Goal: Information Seeking & Learning: Check status

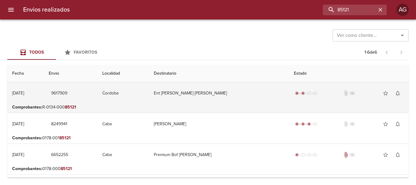
click at [253, 100] on td "Ent [PERSON_NAME] [PERSON_NAME]" at bounding box center [219, 93] width 140 height 22
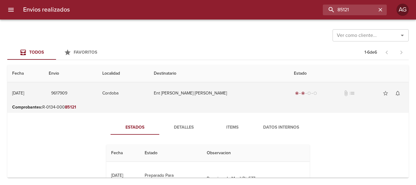
click at [228, 103] on td "Ent [PERSON_NAME] [PERSON_NAME]" at bounding box center [219, 93] width 140 height 22
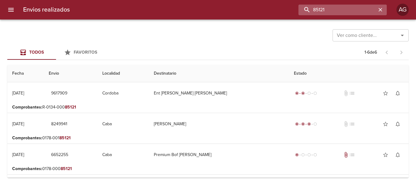
click at [363, 10] on input "85121" at bounding box center [337, 10] width 78 height 11
click at [363, 10] on input "9617909" at bounding box center [337, 10] width 78 height 11
type input "RETIRO [PERSON_NAME]"
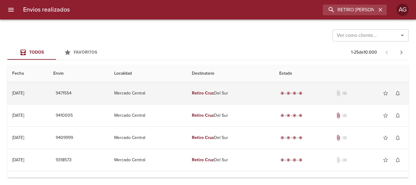
click at [247, 96] on td "Retiro [PERSON_NAME] Del Sur" at bounding box center [230, 93] width 87 height 22
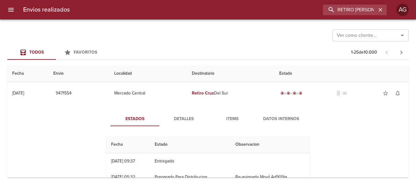
click at [191, 119] on span "Detalles" at bounding box center [183, 119] width 41 height 8
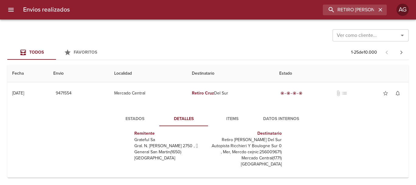
scroll to position [15, 0]
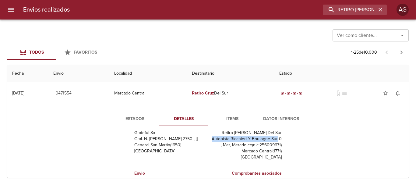
drag, startPoint x: 206, startPoint y: 139, endPoint x: 272, endPoint y: 141, distance: 65.2
click at [272, 141] on p "Autopista Ricchieri Y Boulogne Sur 0 , Mer, Mercdo ce(nic:256009671)" at bounding box center [245, 142] width 71 height 12
copy p "Autopista Ricchieri Y [GEOGRAPHIC_DATA]"
click at [219, 144] on p "Autopista Ricchieri Y Boulogne Sur 0 , Mer, Mercdo ce(nic:256009671)" at bounding box center [245, 142] width 71 height 12
drag, startPoint x: 219, startPoint y: 144, endPoint x: 247, endPoint y: 145, distance: 27.7
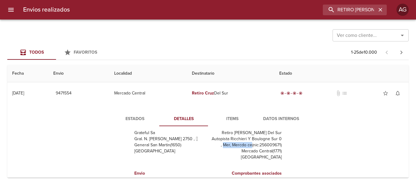
click at [247, 145] on p "Autopista Ricchieri Y Boulogne Sur 0 , Mer, Mercdo ce(nic:256009671)" at bounding box center [245, 142] width 71 height 12
copy p "Mer, Mercdo ce"
click at [379, 9] on icon "button" at bounding box center [380, 10] width 6 height 6
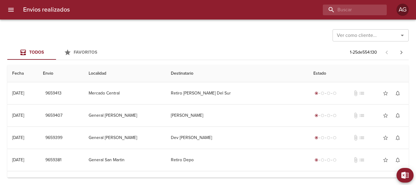
scroll to position [0, 0]
click at [13, 8] on icon "menu" at bounding box center [10, 10] width 5 height 4
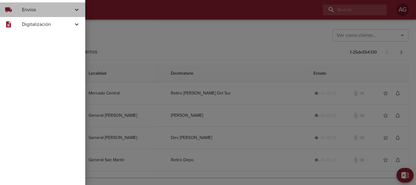
click at [24, 12] on span "Envíos" at bounding box center [47, 9] width 51 height 7
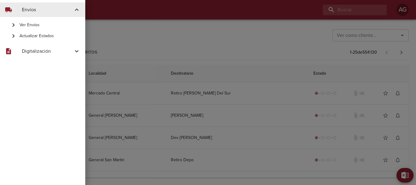
click at [40, 33] on span "Actualizar Estados" at bounding box center [49, 36] width 61 height 6
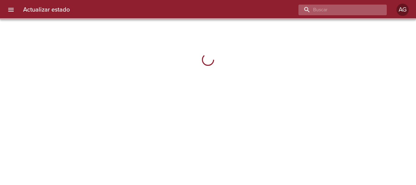
click at [352, 10] on input "buscar" at bounding box center [337, 10] width 78 height 11
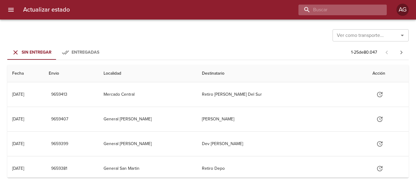
paste input "9602622"
type input "9602622"
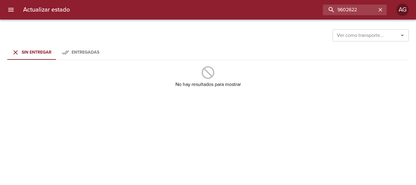
click at [98, 53] on span "Entregadas" at bounding box center [86, 52] width 28 height 5
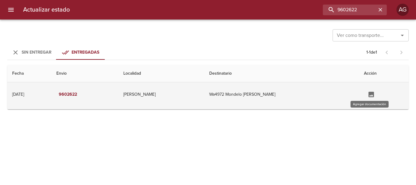
click at [367, 100] on button "Tabla de envíos del cliente" at bounding box center [371, 94] width 15 height 15
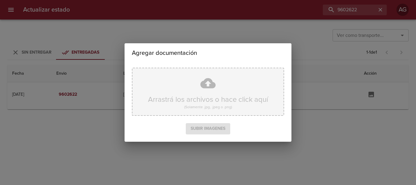
click at [214, 94] on div "Arrastrá los archivos o hace click aquí (Solamente .jpg, .jpeg o .png)" at bounding box center [208, 92] width 152 height 48
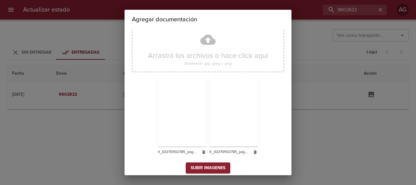
scroll to position [16, 0]
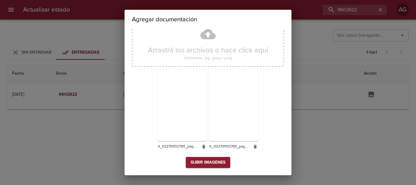
click at [202, 147] on icon "button" at bounding box center [203, 147] width 3 height 4
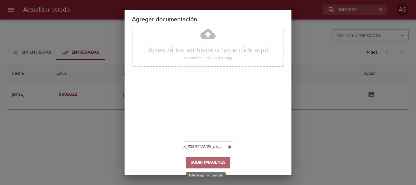
click at [211, 163] on span "Subir imagenes" at bounding box center [208, 163] width 35 height 8
click at [195, 165] on span "Subir imagenes" at bounding box center [208, 163] width 35 height 8
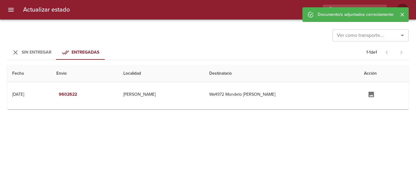
click at [201, 163] on span "Subir imagenes" at bounding box center [208, 163] width 35 height 8
click at [402, 14] on icon "Cerrar" at bounding box center [402, 15] width 4 height 4
click at [7, 7] on button "menu" at bounding box center [11, 9] width 15 height 15
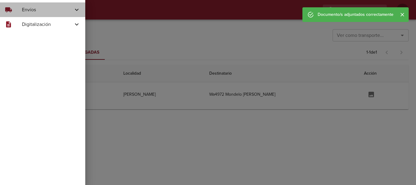
click at [36, 10] on span "Envíos" at bounding box center [47, 9] width 51 height 7
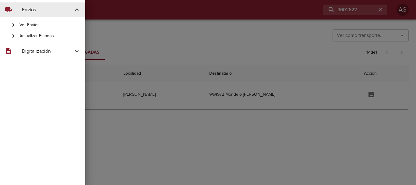
click at [33, 26] on span "Ver Envíos" at bounding box center [49, 25] width 61 height 6
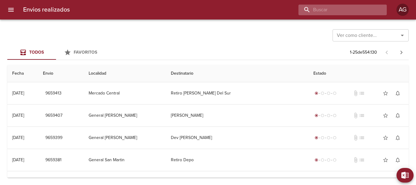
click at [338, 7] on input "buscar" at bounding box center [337, 10] width 78 height 11
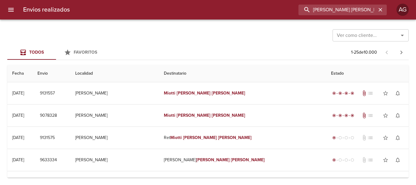
drag, startPoint x: 363, startPoint y: 9, endPoint x: 285, endPoint y: 25, distance: 80.6
click at [285, 0] on div "Envios realizados [PERSON_NAME] [PERSON_NAME] AG Ver como cliente... Ver como c…" at bounding box center [208, 0] width 416 height 0
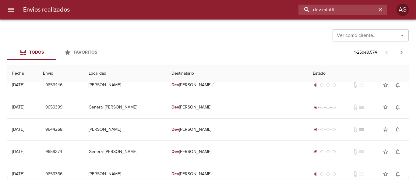
scroll to position [91, 0]
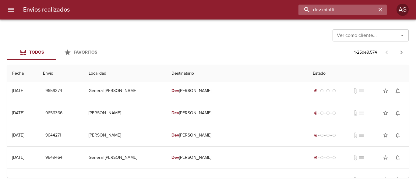
click at [343, 11] on input "dev miotti" at bounding box center [337, 10] width 78 height 11
paste input "9131575"
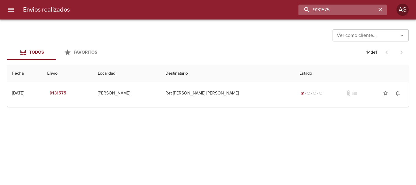
scroll to position [0, 0]
click at [347, 12] on input "9131575" at bounding box center [337, 10] width 78 height 11
paste input "00023939"
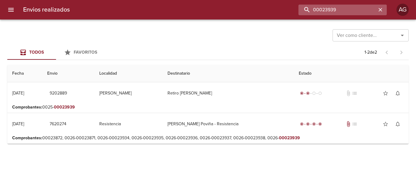
click at [343, 11] on input "00023939" at bounding box center [337, 10] width 78 height 11
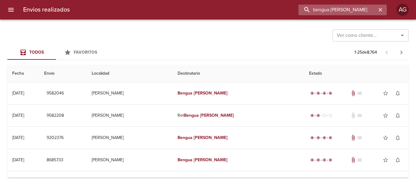
click at [336, 7] on input "bengua [PERSON_NAME]" at bounding box center [337, 10] width 78 height 11
paste input "9278197"
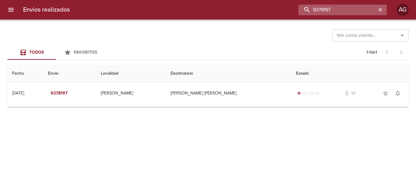
click at [335, 15] on input "9278197" at bounding box center [337, 10] width 78 height 11
paste input "8814"
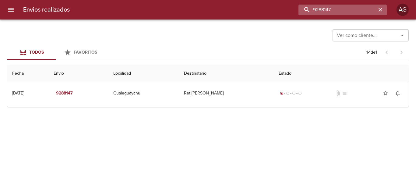
click at [330, 12] on input "9288147" at bounding box center [337, 10] width 78 height 11
type input "[PERSON_NAME]"
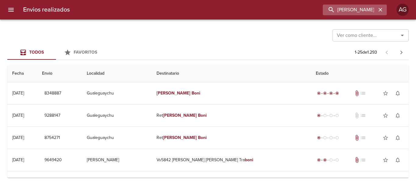
click at [380, 12] on icon "button" at bounding box center [380, 10] width 6 height 6
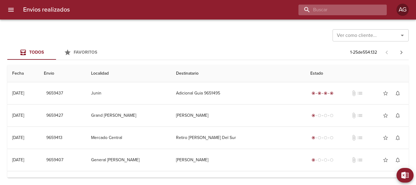
click at [345, 11] on input "buscar" at bounding box center [337, 10] width 78 height 11
paste input "9438522"
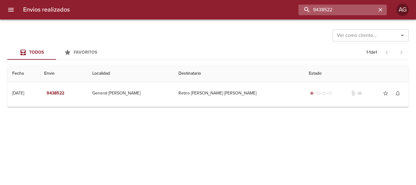
click at [348, 7] on input "9438522" at bounding box center [337, 10] width 78 height 11
type input "[PERSON_NAME] [PERSON_NAME]"
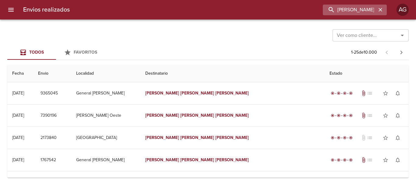
click at [382, 11] on icon "button" at bounding box center [380, 10] width 6 height 6
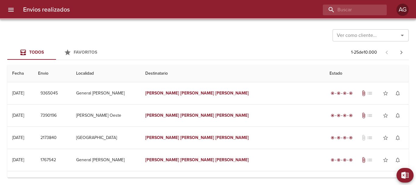
click at [279, 35] on div "Ver como cliente... Ver como cliente..." at bounding box center [207, 35] width 401 height 16
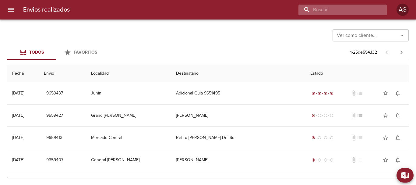
click at [340, 13] on input "buscar" at bounding box center [337, 10] width 78 height 11
paste input "[PERSON_NAME] [PERSON_NAME]"
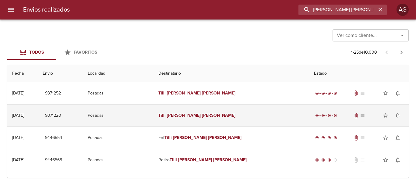
scroll to position [30, 0]
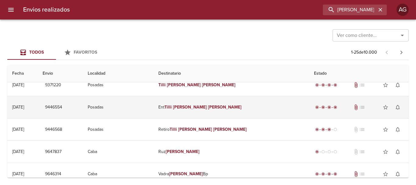
click at [248, 106] on td "Ent [PERSON_NAME] [PERSON_NAME]" at bounding box center [231, 107] width 156 height 22
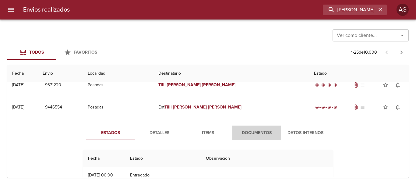
click at [248, 131] on span "Documentos" at bounding box center [256, 133] width 41 height 8
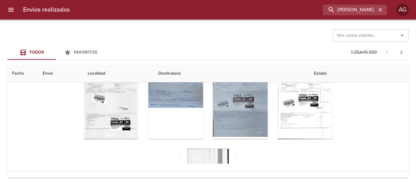
scroll to position [122, 0]
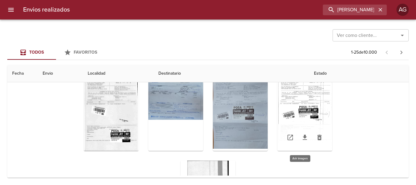
click at [315, 108] on div "Tabla de envíos del cliente" at bounding box center [304, 113] width 55 height 76
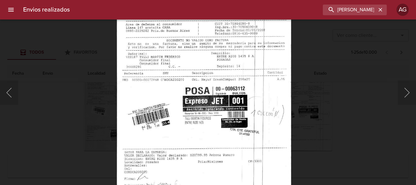
click at [215, 105] on img "Lightbox" at bounding box center [203, 109] width 174 height 249
click at [317, 110] on div "Lightbox" at bounding box center [208, 92] width 416 height 185
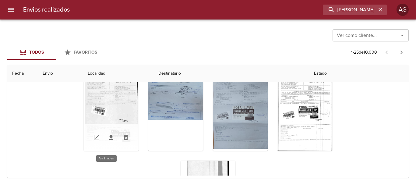
click at [108, 107] on div "Tabla de envíos del cliente" at bounding box center [111, 113] width 55 height 76
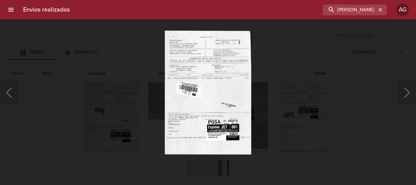
click at [284, 127] on div "Lightbox" at bounding box center [208, 92] width 416 height 185
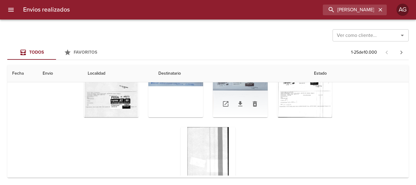
scroll to position [0, 0]
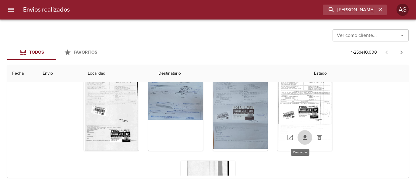
click at [303, 137] on icon "Tabla de envíos del cliente" at bounding box center [305, 137] width 4 height 5
click at [293, 111] on div "Tabla de envíos del cliente" at bounding box center [304, 113] width 55 height 76
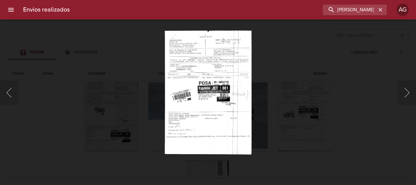
click at [264, 95] on div "Lightbox" at bounding box center [208, 92] width 416 height 185
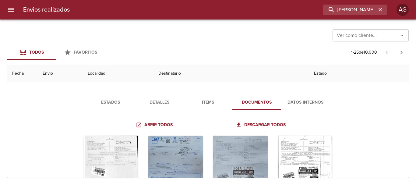
scroll to position [30, 0]
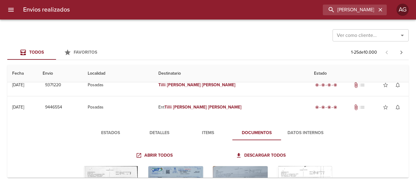
click at [207, 135] on span "Items" at bounding box center [207, 133] width 41 height 8
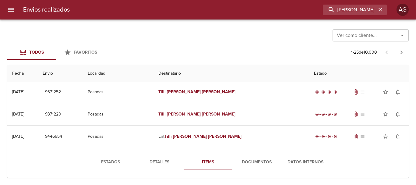
scroll to position [0, 0]
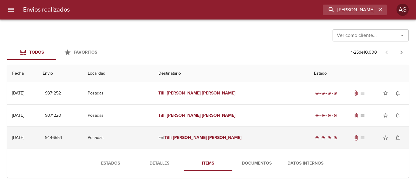
click at [228, 143] on td "Ent [PERSON_NAME] [PERSON_NAME]" at bounding box center [231, 138] width 156 height 22
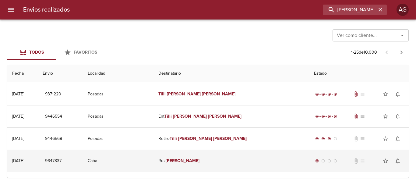
scroll to position [30, 0]
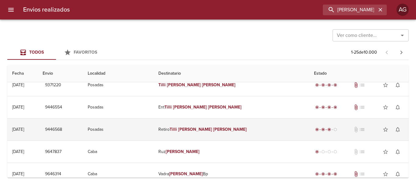
click at [219, 139] on td "Retiro [PERSON_NAME] [PERSON_NAME]" at bounding box center [231, 129] width 156 height 22
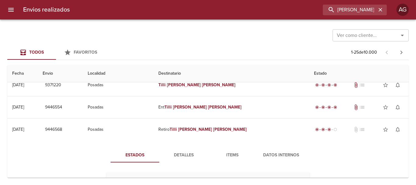
click at [190, 154] on span "Detalles" at bounding box center [183, 155] width 41 height 8
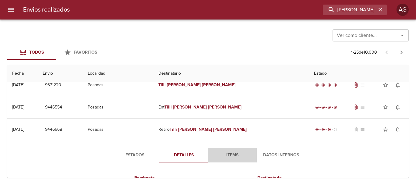
click at [231, 155] on span "Items" at bounding box center [232, 155] width 41 height 8
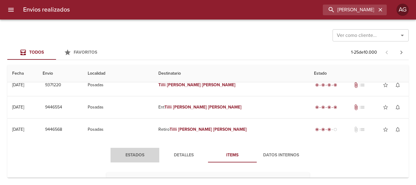
click at [144, 153] on span "Estados" at bounding box center [134, 155] width 41 height 8
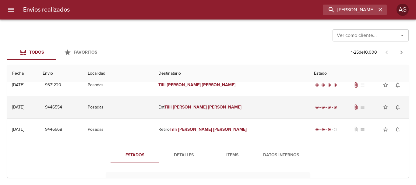
click at [234, 107] on em "[PERSON_NAME]" at bounding box center [225, 106] width 34 height 5
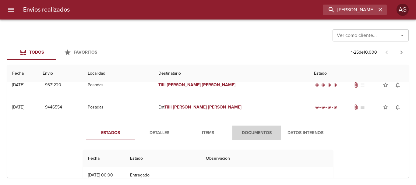
click at [246, 134] on span "Documentos" at bounding box center [256, 133] width 41 height 8
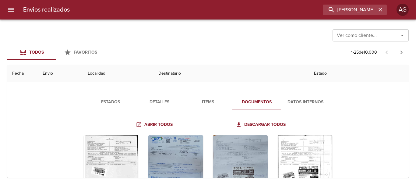
scroll to position [91, 0]
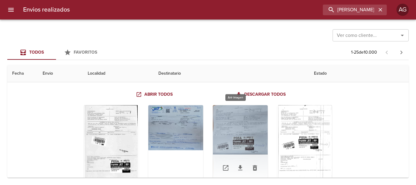
click at [249, 135] on div "Tabla de envíos del cliente" at bounding box center [240, 143] width 55 height 76
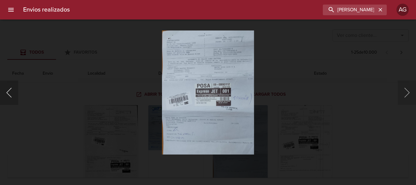
click at [8, 96] on button "Anterior" at bounding box center [9, 92] width 18 height 24
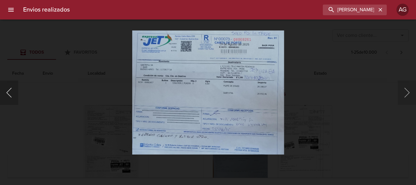
click at [8, 96] on button "Anterior" at bounding box center [9, 92] width 18 height 24
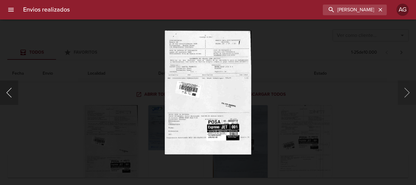
click at [11, 97] on button "Anterior" at bounding box center [9, 92] width 18 height 24
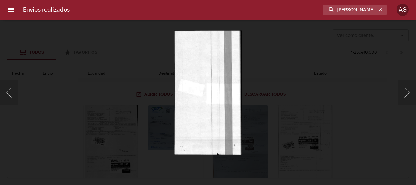
drag, startPoint x: 13, startPoint y: 97, endPoint x: 75, endPoint y: 106, distance: 61.9
click at [15, 96] on button "Anterior" at bounding box center [9, 92] width 18 height 24
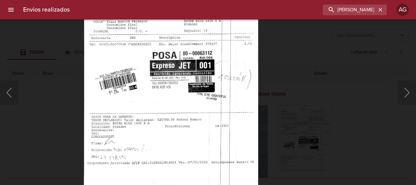
click at [284, 103] on div "Lightbox" at bounding box center [208, 92] width 416 height 185
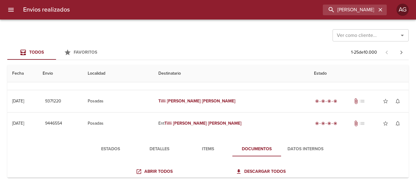
scroll to position [0, 0]
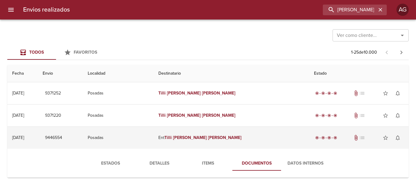
click at [228, 138] on em "[PERSON_NAME]" at bounding box center [225, 137] width 34 height 5
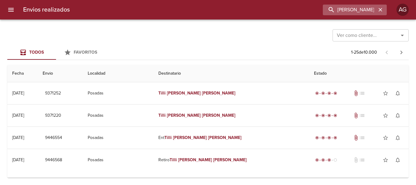
drag, startPoint x: 348, startPoint y: 16, endPoint x: 346, endPoint y: 11, distance: 4.9
click at [348, 15] on div "Envios realizados [PERSON_NAME] [PERSON_NAME]" at bounding box center [208, 9] width 416 height 19
click at [345, 11] on input "[PERSON_NAME] [PERSON_NAME]" at bounding box center [337, 10] width 78 height 11
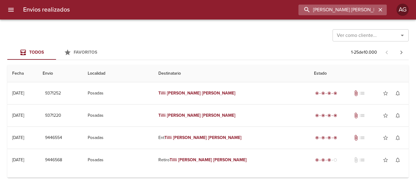
paste input "9481412"
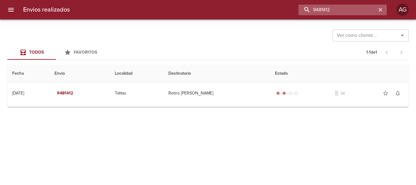
click at [345, 11] on input "9481412" at bounding box center [337, 10] width 78 height 11
type input "[PERSON_NAME]"
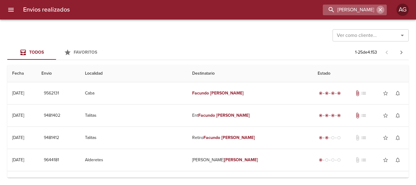
click at [379, 13] on button "button" at bounding box center [380, 10] width 8 height 8
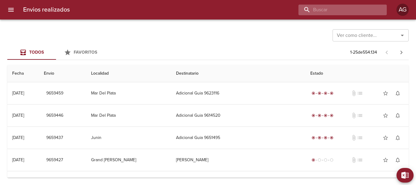
click at [355, 11] on input "buscar" at bounding box center [337, 10] width 78 height 11
paste input "9496798"
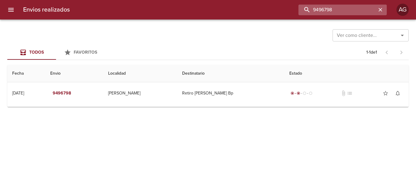
click at [354, 14] on input "9496798" at bounding box center [337, 10] width 78 height 11
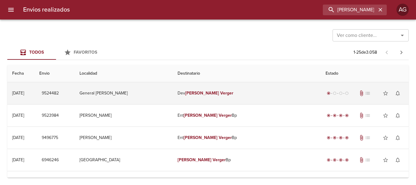
click at [173, 96] on td "General [PERSON_NAME]" at bounding box center [124, 93] width 98 height 22
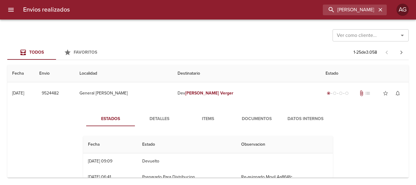
click at [166, 118] on span "Detalles" at bounding box center [159, 119] width 41 height 8
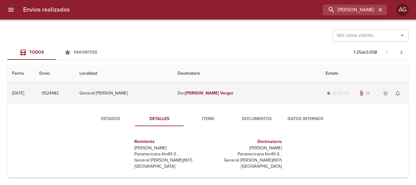
click at [229, 97] on td "[PERSON_NAME]" at bounding box center [247, 93] width 148 height 22
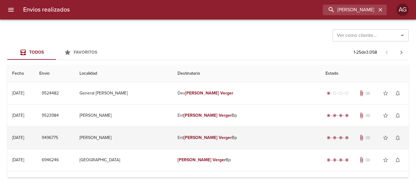
click at [232, 139] on em "Verger" at bounding box center [225, 137] width 13 height 5
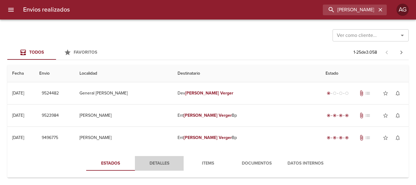
click at [169, 164] on span "Detalles" at bounding box center [159, 164] width 41 height 8
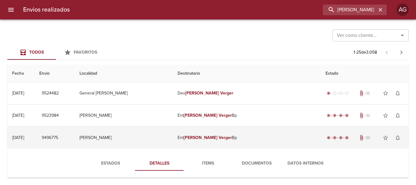
click at [221, 142] on td "Ent [PERSON_NAME] Bp" at bounding box center [247, 138] width 148 height 22
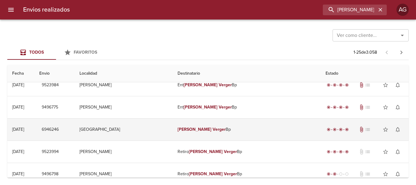
scroll to position [61, 0]
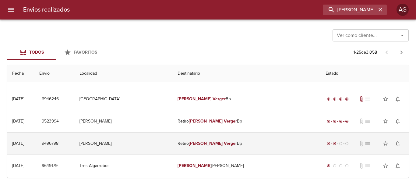
click at [222, 139] on td "Retiro [PERSON_NAME] Bp" at bounding box center [247, 143] width 148 height 22
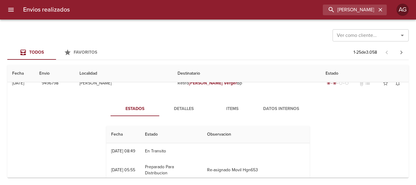
scroll to position [122, 0]
click at [176, 113] on button "Detalles" at bounding box center [183, 108] width 49 height 15
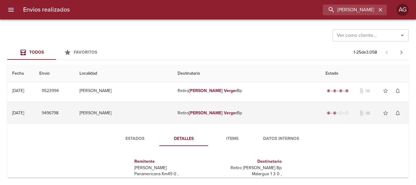
click at [219, 117] on td "Retiro [PERSON_NAME] Bp" at bounding box center [247, 113] width 148 height 22
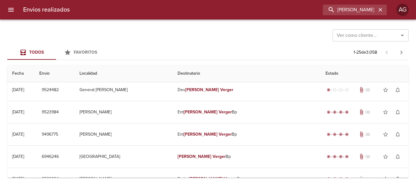
scroll to position [0, 0]
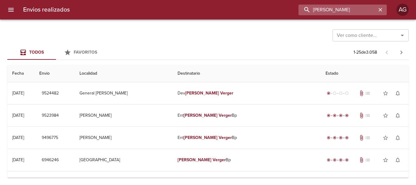
click at [352, 14] on input "[PERSON_NAME]" at bounding box center [337, 10] width 78 height 11
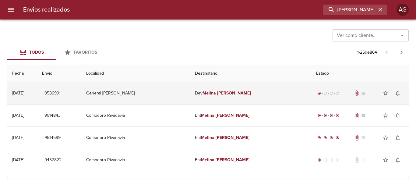
click at [241, 95] on em "[PERSON_NAME]" at bounding box center [234, 92] width 34 height 5
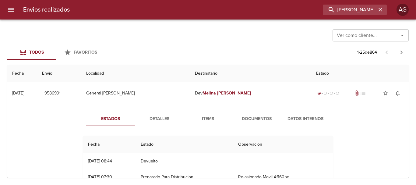
click at [165, 120] on span "Detalles" at bounding box center [159, 119] width 41 height 8
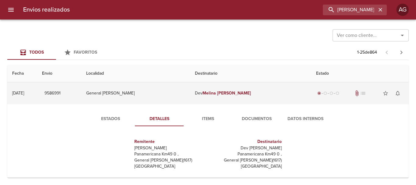
click at [216, 94] on em "Melina" at bounding box center [208, 92] width 13 height 5
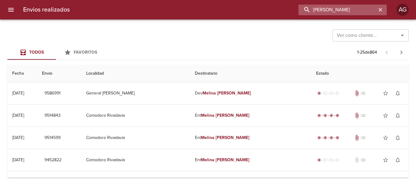
click at [363, 6] on input "[PERSON_NAME]" at bounding box center [337, 10] width 78 height 11
paste input "9519193"
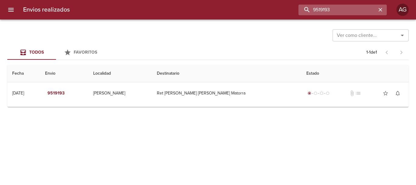
click at [343, 12] on input "9519193" at bounding box center [337, 10] width 78 height 11
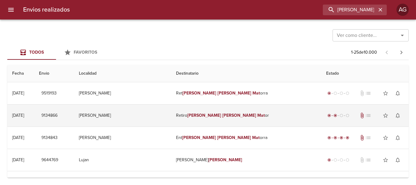
click at [236, 116] on em "[PERSON_NAME]" at bounding box center [239, 115] width 34 height 5
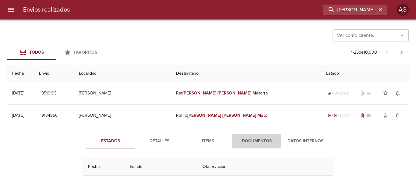
click at [257, 140] on span "Documentos" at bounding box center [256, 141] width 41 height 8
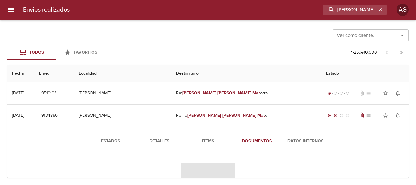
click at [213, 139] on span "Items" at bounding box center [207, 141] width 41 height 8
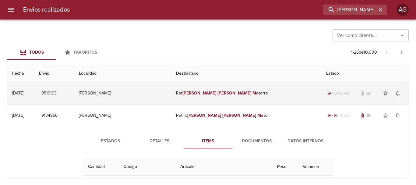
click at [239, 96] on td "Ret [PERSON_NAME] [PERSON_NAME] Mat orra" at bounding box center [246, 93] width 150 height 22
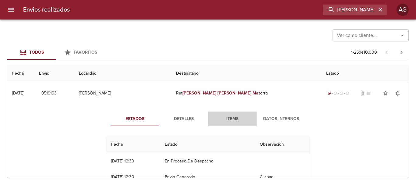
click at [226, 119] on span "Items" at bounding box center [232, 119] width 41 height 8
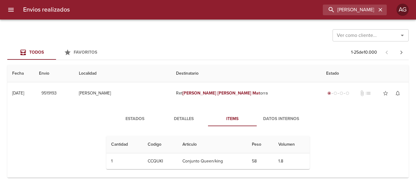
click at [195, 118] on span "Detalles" at bounding box center [183, 119] width 41 height 8
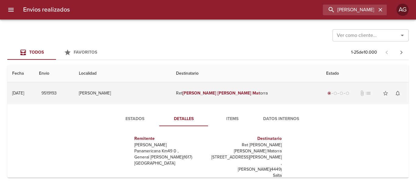
click at [228, 100] on td "Ret [PERSON_NAME] [PERSON_NAME] Mat orra" at bounding box center [246, 93] width 150 height 22
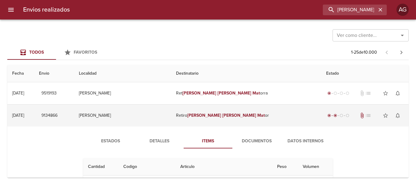
click at [228, 114] on em "[PERSON_NAME]" at bounding box center [239, 115] width 34 height 5
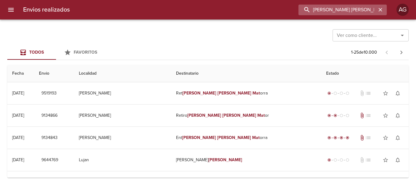
click at [344, 11] on input "[PERSON_NAME] [PERSON_NAME] mat" at bounding box center [337, 10] width 78 height 11
type input "[PERSON_NAME]"
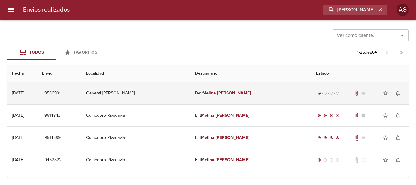
click at [238, 98] on td "Dev [PERSON_NAME]" at bounding box center [250, 93] width 121 height 22
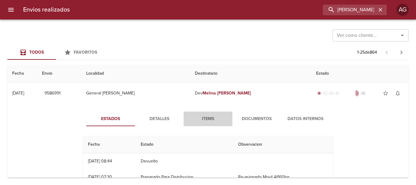
click at [208, 119] on span "Items" at bounding box center [207, 119] width 41 height 8
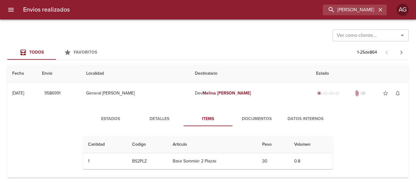
click at [170, 115] on span "Detalles" at bounding box center [159, 119] width 41 height 8
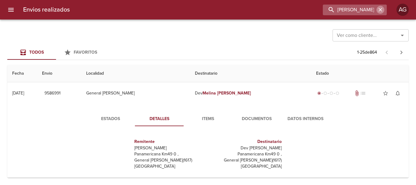
click at [381, 8] on icon "button" at bounding box center [380, 10] width 4 height 4
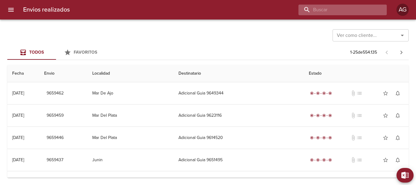
click at [352, 6] on input "buscar" at bounding box center [337, 10] width 78 height 11
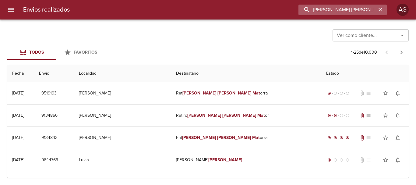
click at [321, 6] on input "[PERSON_NAME] [PERSON_NAME] mat" at bounding box center [337, 10] width 78 height 11
paste input "9537728"
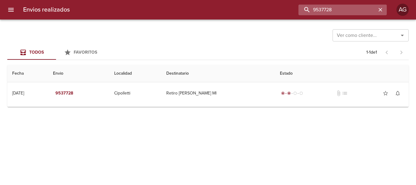
click at [343, 9] on input "9537728" at bounding box center [337, 10] width 78 height 11
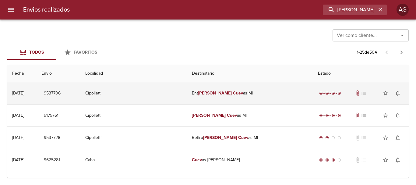
click at [234, 90] on td "Ent [PERSON_NAME] as Ml" at bounding box center [250, 93] width 126 height 22
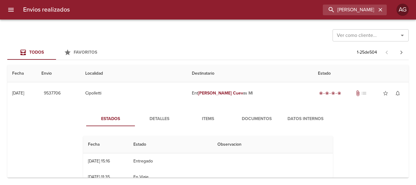
click at [249, 119] on span "Documentos" at bounding box center [256, 119] width 41 height 8
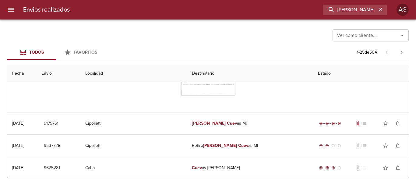
scroll to position [91, 0]
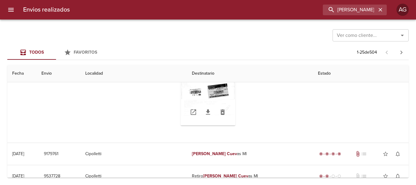
click at [221, 103] on div "Tabla de envíos del cliente" at bounding box center [208, 112] width 55 height 27
click at [222, 96] on div "Tabla de envíos del cliente" at bounding box center [208, 87] width 55 height 76
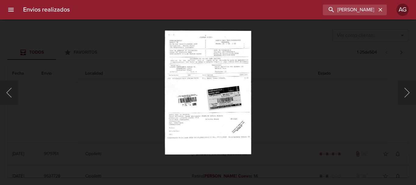
click at [279, 106] on div "Lightbox" at bounding box center [208, 92] width 416 height 185
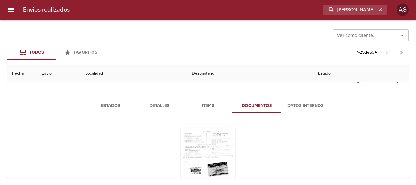
scroll to position [0, 0]
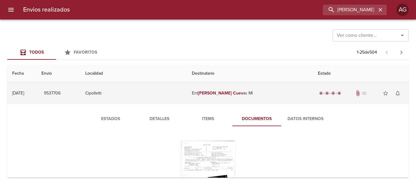
click at [223, 100] on td "Ent [PERSON_NAME] as Ml" at bounding box center [250, 93] width 126 height 22
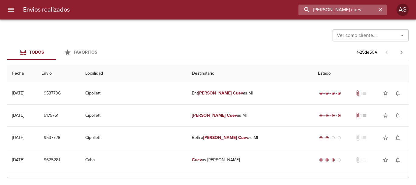
click at [331, 6] on input "[PERSON_NAME] cuev" at bounding box center [337, 10] width 78 height 11
paste input "9539237"
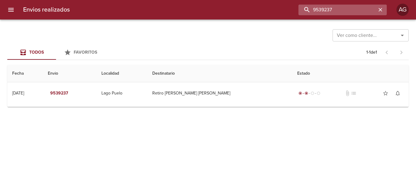
click at [338, 13] on input "9539237" at bounding box center [337, 10] width 78 height 11
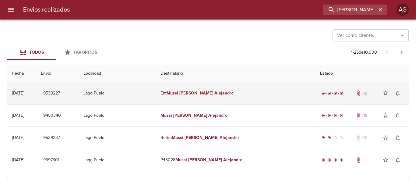
click at [228, 96] on td "Ent [PERSON_NAME] ro" at bounding box center [236, 93] width 160 height 22
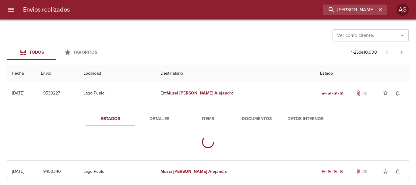
click at [251, 120] on span "Documentos" at bounding box center [256, 119] width 41 height 8
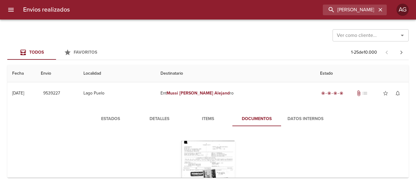
scroll to position [30, 0]
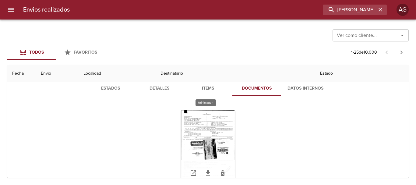
click at [223, 131] on div "Tabla de envíos del cliente" at bounding box center [208, 148] width 55 height 76
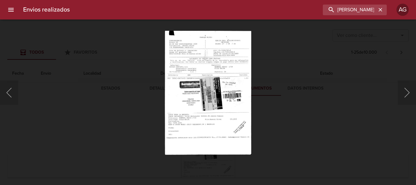
click at [294, 115] on div "Lightbox" at bounding box center [208, 92] width 416 height 185
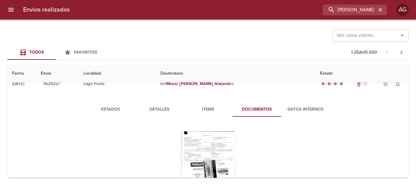
scroll to position [0, 0]
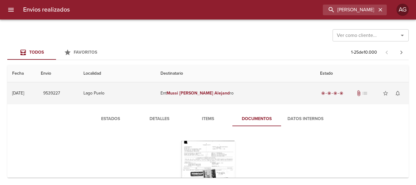
click at [243, 98] on td "Ent [PERSON_NAME] ro" at bounding box center [236, 93] width 160 height 22
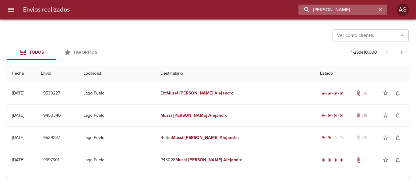
click at [345, 7] on input "[PERSON_NAME]" at bounding box center [337, 10] width 78 height 11
paste input "9545555"
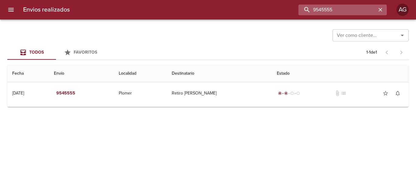
click at [334, 12] on input "9545555" at bounding box center [337, 10] width 78 height 11
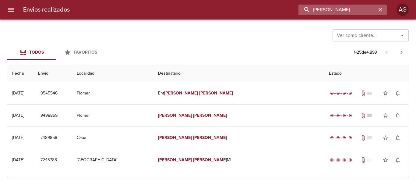
click at [354, 8] on input "[PERSON_NAME]" at bounding box center [337, 10] width 78 height 11
paste input "9545534"
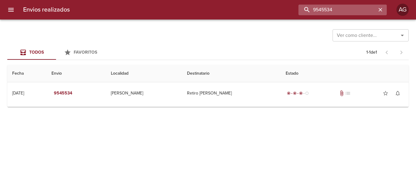
click at [354, 8] on input "9545534" at bounding box center [337, 10] width 78 height 11
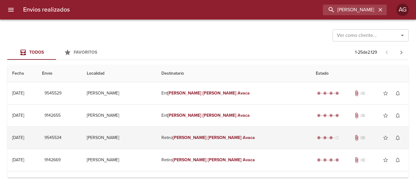
click at [243, 139] on em "Avaca" at bounding box center [249, 137] width 12 height 5
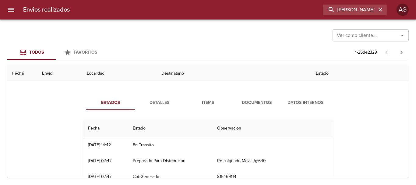
scroll to position [61, 0]
click at [255, 102] on span "Documentos" at bounding box center [256, 103] width 41 height 8
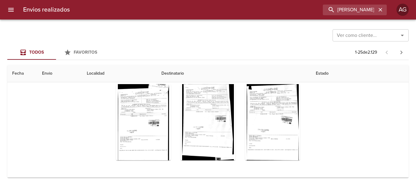
scroll to position [122, 0]
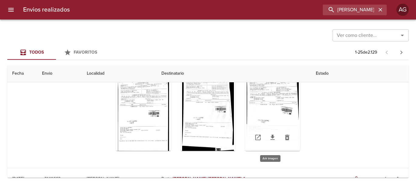
click at [279, 107] on div "Tabla de envíos del cliente" at bounding box center [272, 113] width 55 height 76
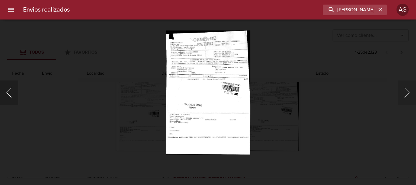
click at [11, 94] on button "Anterior" at bounding box center [9, 92] width 18 height 24
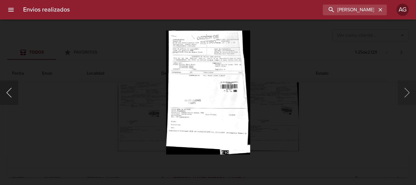
click at [15, 95] on button "Anterior" at bounding box center [9, 92] width 18 height 24
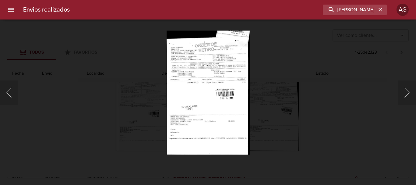
click at [296, 109] on div "Lightbox" at bounding box center [208, 92] width 416 height 185
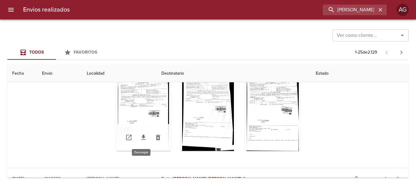
click at [142, 139] on icon "Tabla de envíos del cliente" at bounding box center [143, 137] width 4 height 5
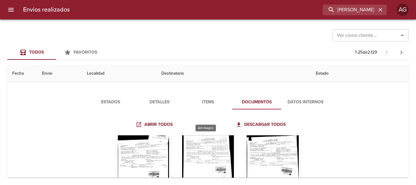
scroll to position [61, 0]
click at [139, 149] on div "Tabla de envíos del cliente" at bounding box center [143, 173] width 55 height 76
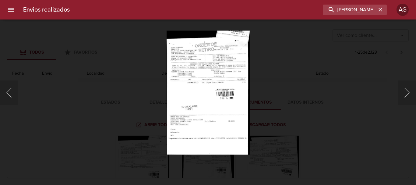
click at [313, 124] on div "Lightbox" at bounding box center [208, 92] width 416 height 185
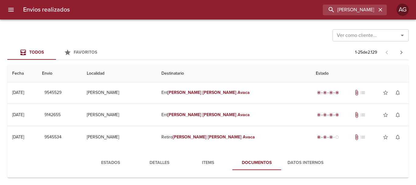
scroll to position [0, 0]
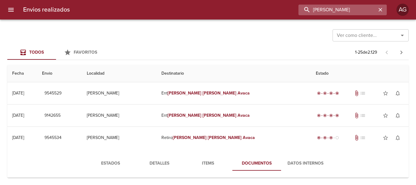
click at [347, 7] on input "[PERSON_NAME]" at bounding box center [337, 10] width 78 height 11
paste input "9557973"
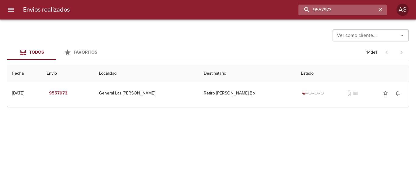
click at [347, 7] on input "9557973" at bounding box center [337, 10] width 78 height 11
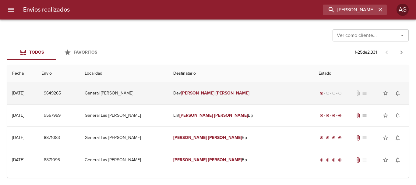
click at [168, 95] on td "General [PERSON_NAME]" at bounding box center [124, 93] width 88 height 22
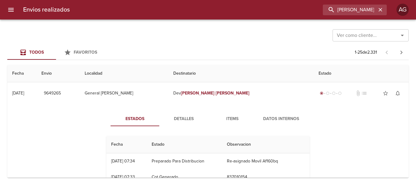
click at [184, 118] on span "Detalles" at bounding box center [183, 119] width 41 height 8
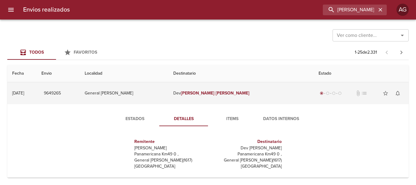
click at [209, 100] on td "Dev [PERSON_NAME]" at bounding box center [240, 93] width 145 height 22
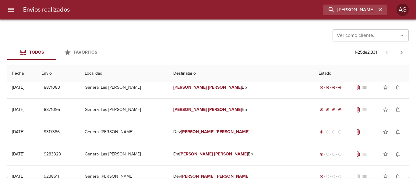
scroll to position [61, 0]
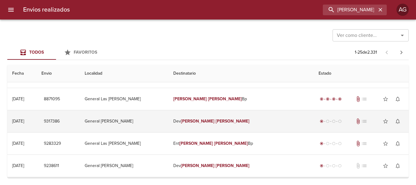
click at [191, 124] on td "Dev [PERSON_NAME]" at bounding box center [240, 121] width 145 height 22
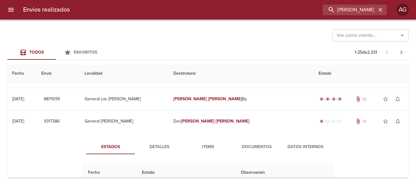
click at [172, 147] on span "Detalles" at bounding box center [159, 147] width 41 height 8
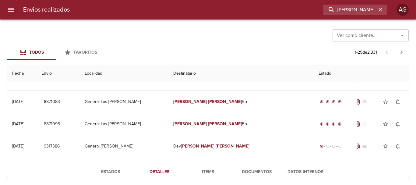
scroll to position [30, 0]
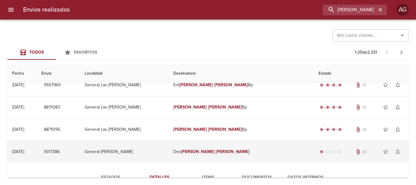
click at [200, 149] on em "[PERSON_NAME]" at bounding box center [198, 151] width 34 height 5
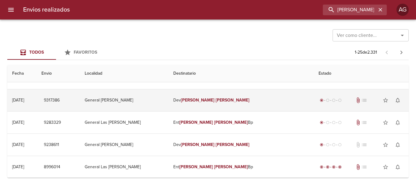
scroll to position [91, 0]
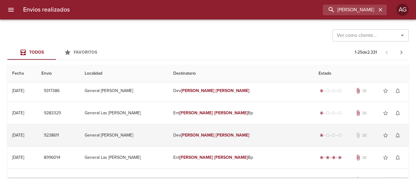
click at [168, 139] on td "General [PERSON_NAME]" at bounding box center [124, 135] width 88 height 22
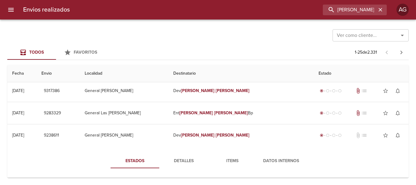
click at [190, 161] on span "Detalles" at bounding box center [183, 161] width 41 height 8
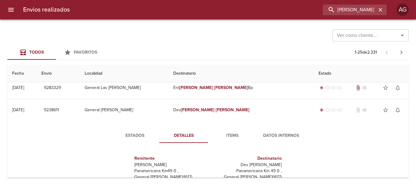
scroll to position [61, 0]
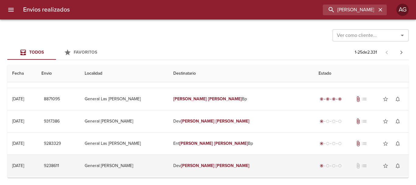
click at [213, 163] on em "[PERSON_NAME]" at bounding box center [198, 165] width 34 height 5
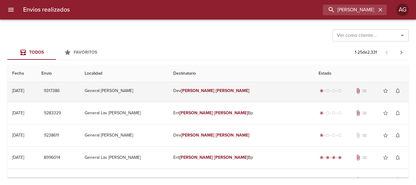
scroll to position [122, 0]
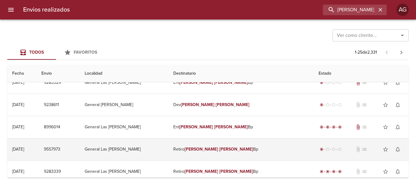
click at [206, 154] on td "Retiro [PERSON_NAME] Bp" at bounding box center [240, 149] width 145 height 22
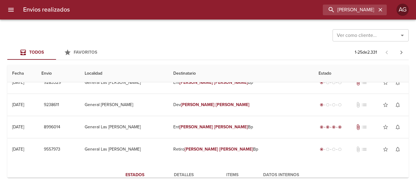
click at [187, 171] on span "Detalles" at bounding box center [183, 175] width 41 height 8
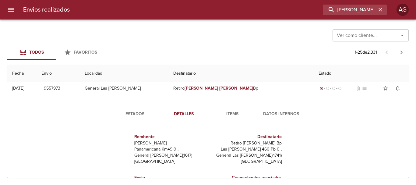
scroll to position [152, 0]
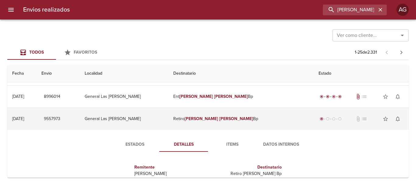
click at [209, 124] on td "Retiro [PERSON_NAME] Bp" at bounding box center [240, 119] width 145 height 22
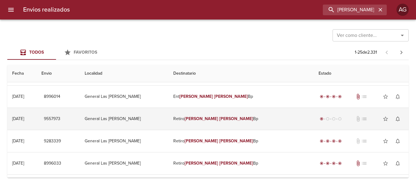
click at [190, 119] on td "Retiro [PERSON_NAME] Bp" at bounding box center [240, 119] width 145 height 22
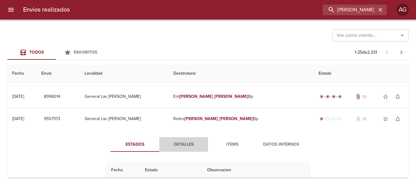
click at [186, 145] on span "Detalles" at bounding box center [183, 145] width 41 height 8
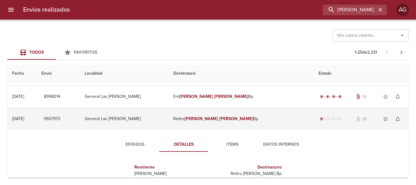
click at [213, 123] on td "Retiro [PERSON_NAME] Bp" at bounding box center [240, 119] width 145 height 22
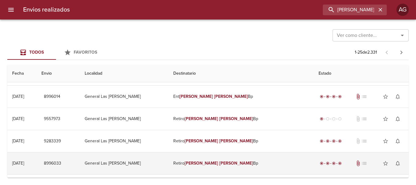
click at [237, 166] on td "Retiro [PERSON_NAME] Bp" at bounding box center [240, 163] width 145 height 22
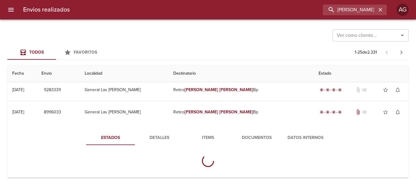
scroll to position [213, 0]
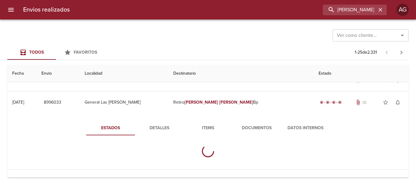
click at [252, 127] on span "Documentos" at bounding box center [256, 128] width 41 height 8
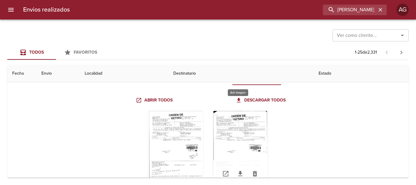
scroll to position [274, 0]
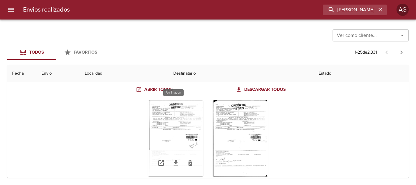
click at [184, 128] on div "Tabla de envíos del cliente" at bounding box center [175, 138] width 55 height 76
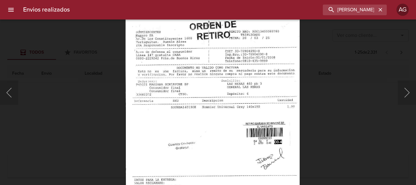
click at [216, 170] on img "Lightbox" at bounding box center [212, 136] width 174 height 249
click at [339, 123] on div "Lightbox" at bounding box center [208, 92] width 416 height 185
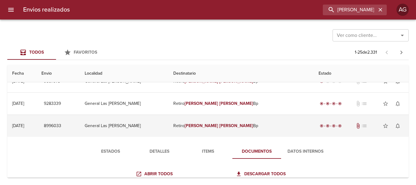
scroll to position [183, 0]
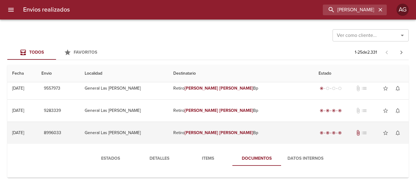
click at [216, 131] on em "[PERSON_NAME]" at bounding box center [201, 132] width 34 height 5
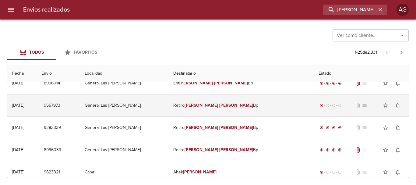
scroll to position [152, 0]
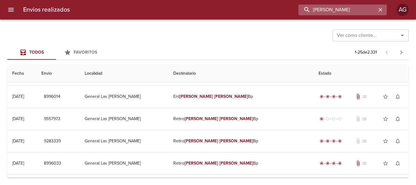
click at [344, 6] on input "[PERSON_NAME]" at bounding box center [337, 10] width 78 height 11
paste input "9561985"
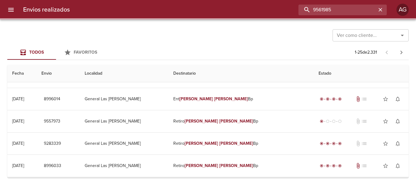
scroll to position [0, 0]
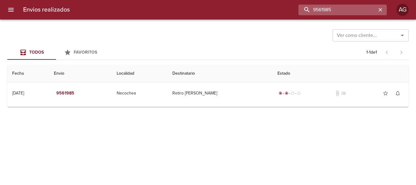
click at [341, 10] on input "9561985" at bounding box center [337, 10] width 78 height 11
type input "[PERSON_NAME]"
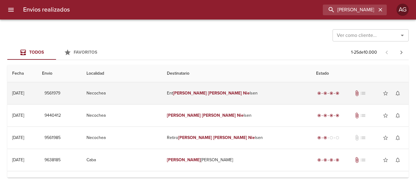
click at [231, 92] on td "Ent [PERSON_NAME] lsen" at bounding box center [236, 93] width 149 height 22
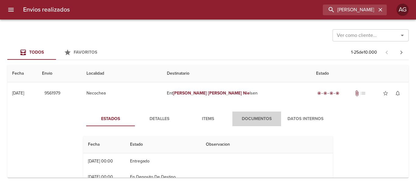
click at [251, 120] on span "Documentos" at bounding box center [256, 119] width 41 height 8
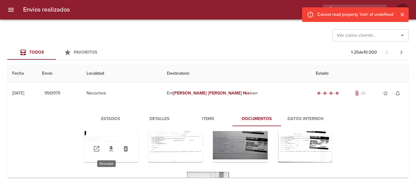
click at [106, 143] on link "Tabla de envíos del cliente" at bounding box center [111, 148] width 15 height 15
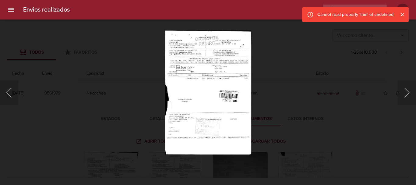
scroll to position [66, 0]
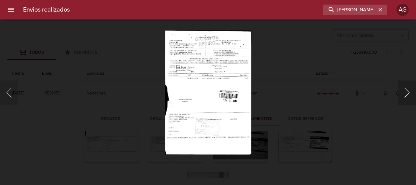
click at [406, 92] on button "Siguiente" at bounding box center [407, 92] width 18 height 24
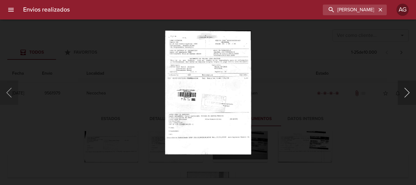
click at [409, 92] on button "Siguiente" at bounding box center [407, 92] width 18 height 24
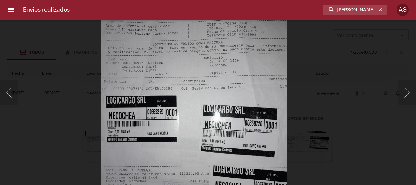
click at [194, 129] on img "Lightbox" at bounding box center [194, 117] width 187 height 249
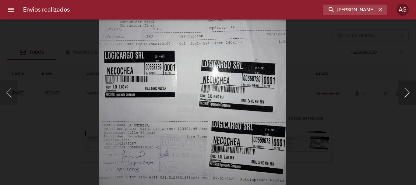
click at [405, 94] on button "Siguiente" at bounding box center [407, 92] width 18 height 24
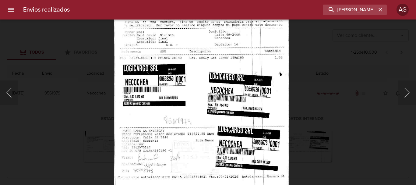
click at [224, 93] on img "Lightbox" at bounding box center [201, 87] width 174 height 249
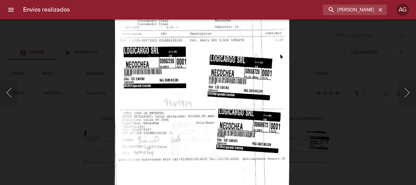
click at [333, 91] on div "Lightbox" at bounding box center [208, 92] width 416 height 185
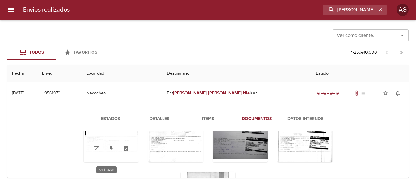
click at [117, 135] on div "Tabla de envíos del cliente" at bounding box center [111, 124] width 55 height 76
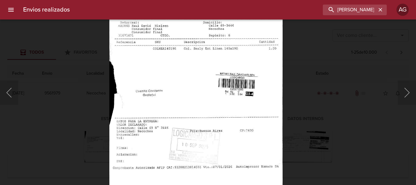
click at [310, 105] on div "Lightbox" at bounding box center [208, 92] width 416 height 185
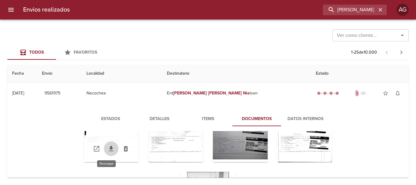
click at [109, 146] on icon "Tabla de envíos del cliente" at bounding box center [111, 148] width 4 height 5
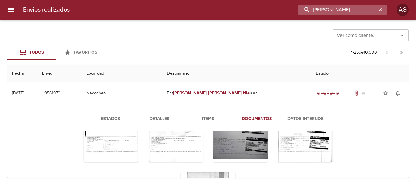
click at [351, 10] on input "[PERSON_NAME]" at bounding box center [337, 10] width 78 height 11
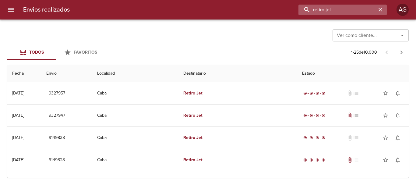
scroll to position [0, 0]
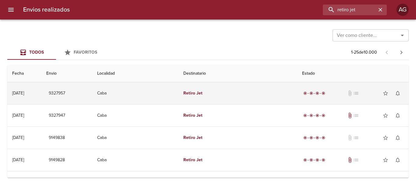
click at [238, 91] on td "Retiro Jet" at bounding box center [237, 93] width 119 height 22
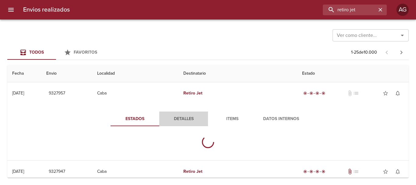
click at [190, 120] on span "Detalles" at bounding box center [183, 119] width 41 height 8
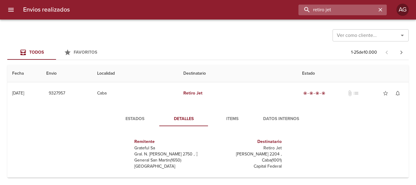
click at [354, 12] on input "retiro jet" at bounding box center [337, 10] width 78 height 11
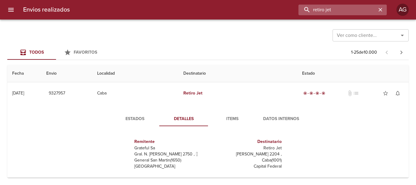
paste input "9564374"
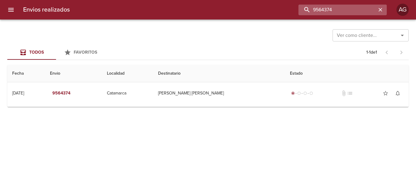
click at [342, 9] on input "9564374" at bounding box center [337, 10] width 78 height 11
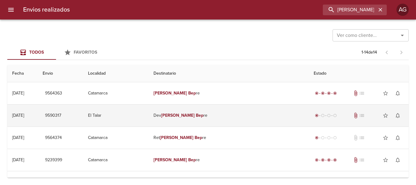
click at [149, 115] on td "El Talar" at bounding box center [115, 115] width 65 height 22
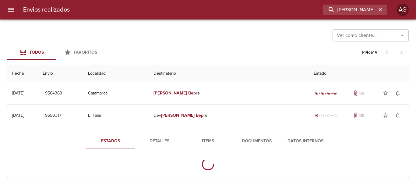
click at [166, 143] on span "Detalles" at bounding box center [159, 141] width 41 height 8
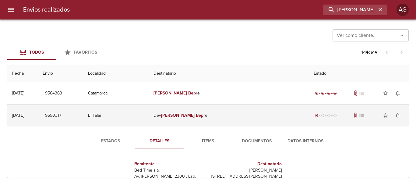
click at [210, 119] on td "Dev Eberto Bep re" at bounding box center [229, 115] width 160 height 22
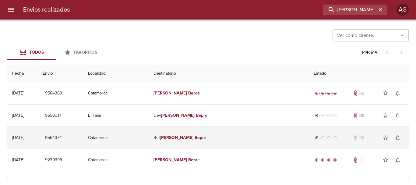
click at [235, 143] on td "Ret Eberto Bep re" at bounding box center [229, 138] width 160 height 22
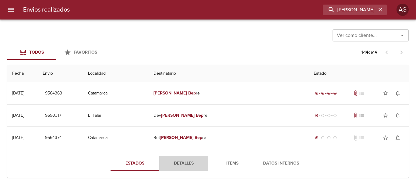
click at [181, 162] on span "Detalles" at bounding box center [183, 164] width 41 height 8
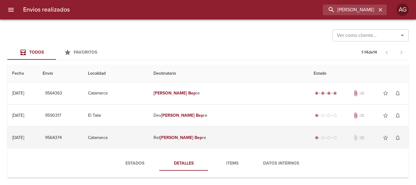
click at [201, 137] on td "Ret Eberto Bep re" at bounding box center [229, 138] width 160 height 22
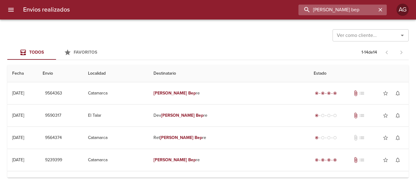
click at [360, 10] on input "eberto bep" at bounding box center [337, 10] width 78 height 11
paste input "9637659"
type input "9637659"
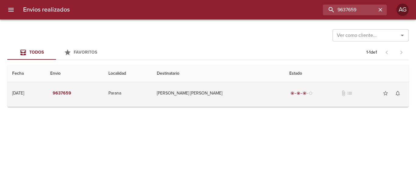
click at [238, 100] on td "Puig Leonardo Javier" at bounding box center [218, 93] width 132 height 22
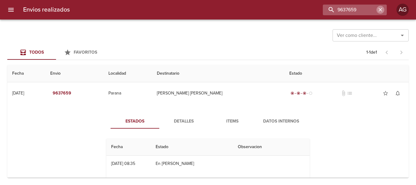
click at [380, 9] on icon "button" at bounding box center [380, 10] width 6 height 6
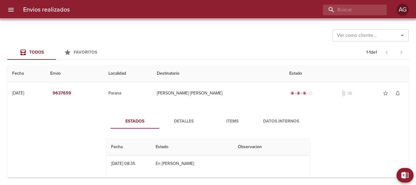
click at [232, 47] on div "Todos Favoritos 1 - 1 de 1" at bounding box center [207, 52] width 401 height 15
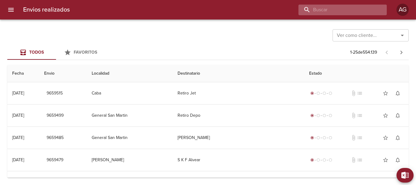
click at [338, 8] on input "buscar" at bounding box center [337, 10] width 78 height 11
paste input "9577701"
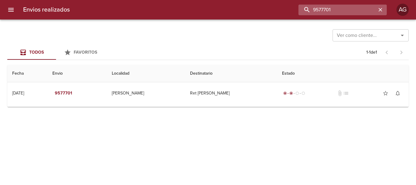
click at [341, 11] on input "9577701" at bounding box center [337, 10] width 78 height 11
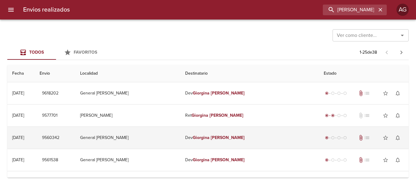
click at [195, 139] on td "Dev Giorgina Carletti" at bounding box center [249, 138] width 139 height 22
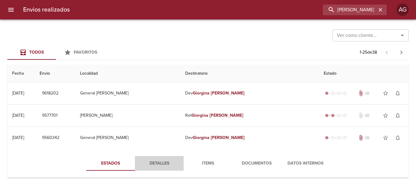
click at [166, 164] on span "Detalles" at bounding box center [159, 164] width 41 height 8
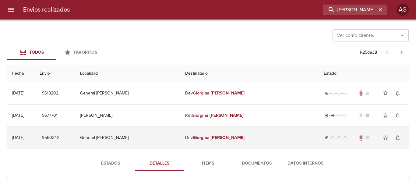
click at [209, 140] on em "Giorgina" at bounding box center [201, 137] width 17 height 5
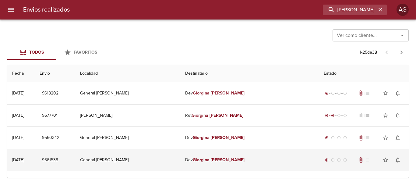
click at [209, 159] on em "Giorgina" at bounding box center [201, 159] width 17 height 5
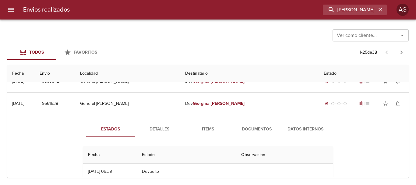
scroll to position [61, 0]
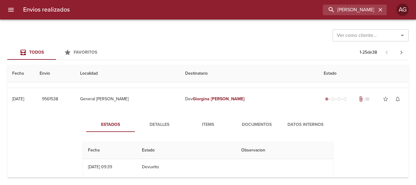
click at [165, 124] on span "Detalles" at bounding box center [159, 125] width 41 height 8
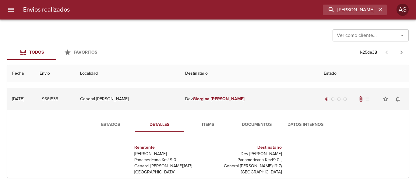
click at [201, 103] on td "Dev Giorgina Carletti" at bounding box center [249, 99] width 139 height 22
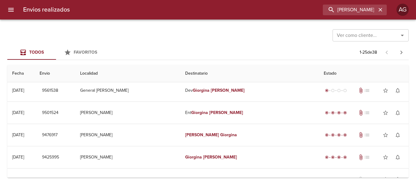
scroll to position [0, 0]
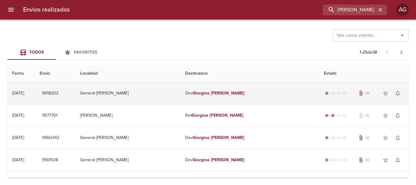
click at [203, 89] on td "Dev Giorgina Carletti" at bounding box center [249, 93] width 139 height 22
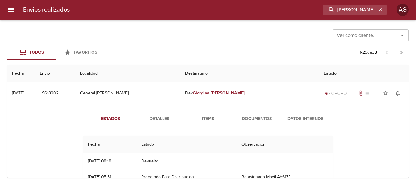
click at [167, 115] on span "Detalles" at bounding box center [159, 119] width 41 height 8
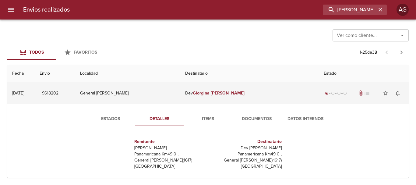
click at [225, 91] on em "Carletti" at bounding box center [228, 92] width 34 height 5
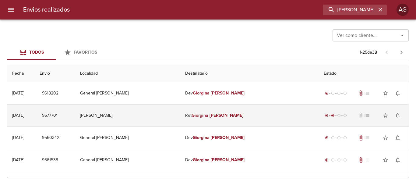
click at [165, 119] on td "Galvez" at bounding box center [127, 115] width 105 height 22
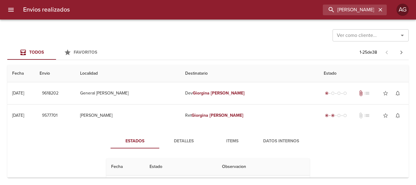
click at [179, 144] on span "Detalles" at bounding box center [183, 141] width 41 height 8
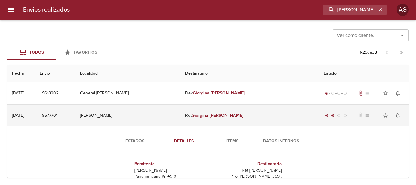
click at [205, 118] on td "Ret Giorgina Carletti" at bounding box center [249, 115] width 139 height 22
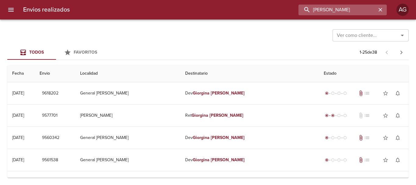
click at [352, 10] on input "carletti giorgina" at bounding box center [337, 10] width 78 height 11
type input "bengua [PERSON_NAME]"
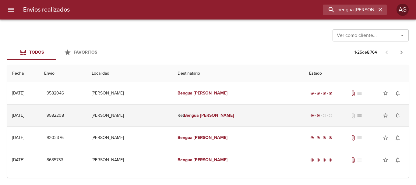
click at [149, 115] on td "[PERSON_NAME]" at bounding box center [130, 115] width 86 height 22
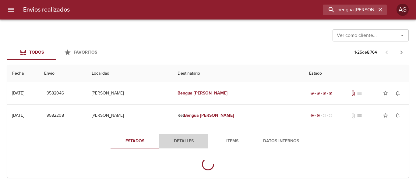
click at [187, 141] on span "Detalles" at bounding box center [183, 141] width 41 height 8
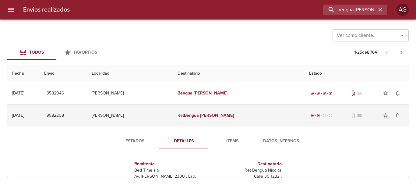
click at [214, 119] on td "Ret Bengua Nicolas" at bounding box center [239, 115] width 132 height 22
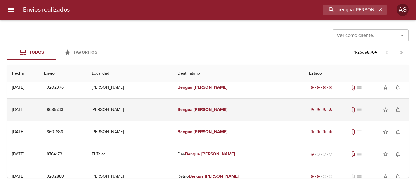
scroll to position [61, 0]
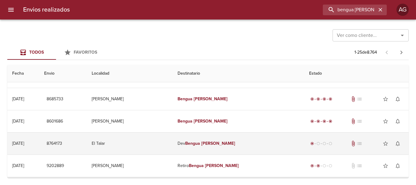
click at [200, 145] on em "Bengua" at bounding box center [192, 143] width 15 height 5
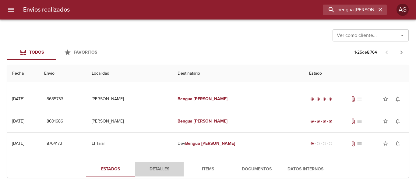
click at [163, 171] on span "Detalles" at bounding box center [159, 169] width 41 height 8
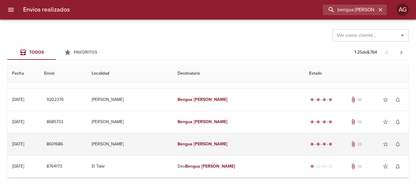
scroll to position [30, 0]
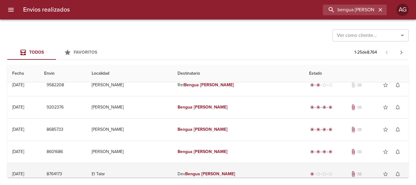
click at [208, 168] on td "Dev Bengua Nicolas" at bounding box center [239, 174] width 132 height 22
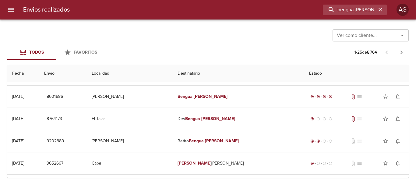
scroll to position [0, 0]
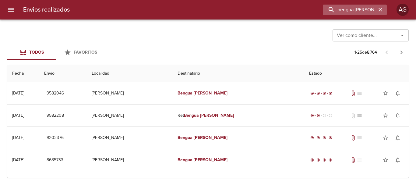
click at [381, 10] on icon "button" at bounding box center [380, 10] width 4 height 4
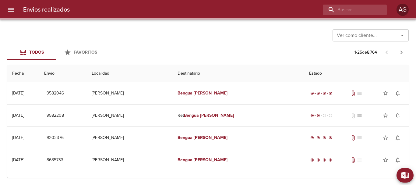
click at [244, 47] on div "Todos Favoritos 1 - 25 de 8.764" at bounding box center [207, 52] width 401 height 15
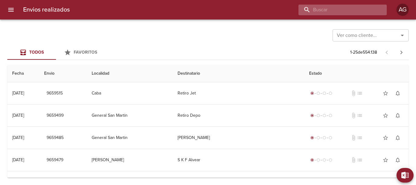
click at [359, 9] on input "buscar" at bounding box center [337, 10] width 78 height 11
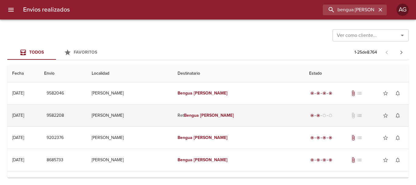
click at [210, 119] on td "Ret Bengua Nicolas" at bounding box center [239, 115] width 132 height 22
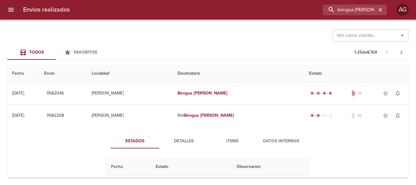
click at [187, 140] on span "Detalles" at bounding box center [183, 141] width 41 height 8
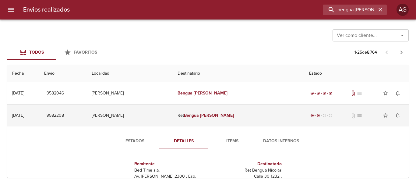
click at [209, 118] on td "Ret Bengua Nicolas" at bounding box center [239, 115] width 132 height 22
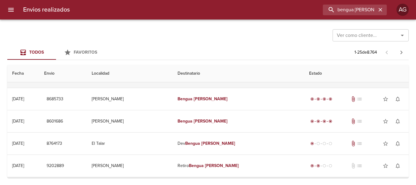
scroll to position [91, 0]
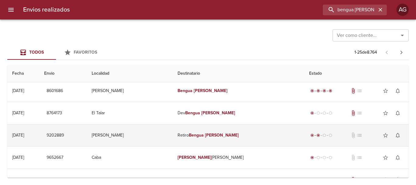
click at [215, 139] on td "Retiro Bengua Nicolas" at bounding box center [239, 135] width 132 height 22
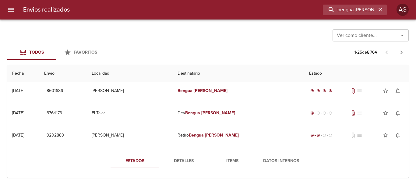
click at [185, 158] on span "Detalles" at bounding box center [183, 161] width 41 height 8
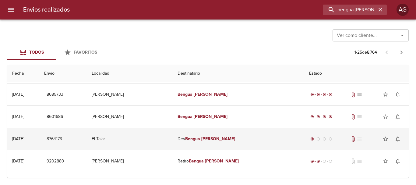
scroll to position [61, 0]
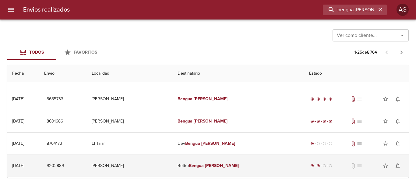
click at [208, 165] on td "Retiro Bengua Nicolas" at bounding box center [239, 166] width 132 height 22
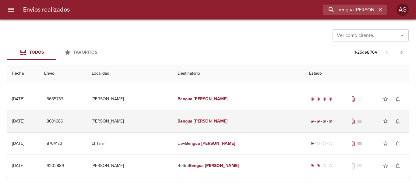
scroll to position [0, 0]
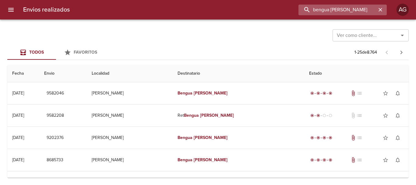
click at [366, 8] on input "bengua [PERSON_NAME]" at bounding box center [337, 10] width 78 height 11
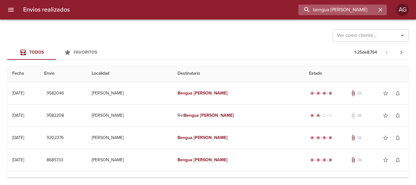
paste input "Marcela Carina Viott"
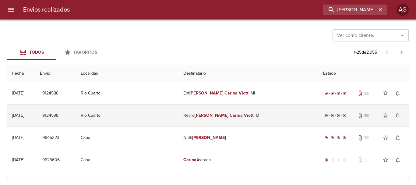
click at [244, 113] on em "Viott" at bounding box center [249, 115] width 10 height 5
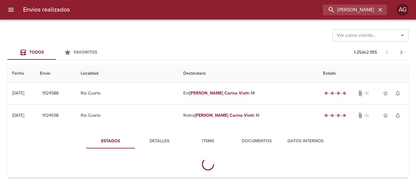
click at [254, 139] on span "Documentos" at bounding box center [256, 141] width 41 height 8
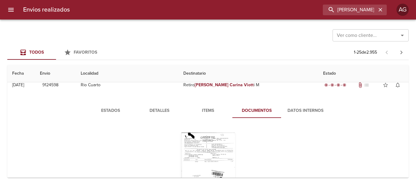
scroll to position [61, 0]
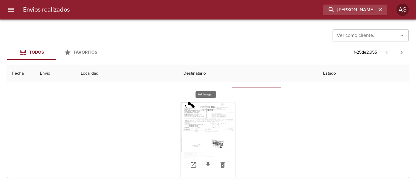
click at [206, 131] on div "Tabla de envíos del cliente" at bounding box center [208, 140] width 55 height 76
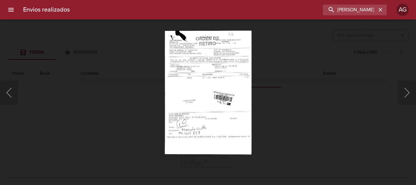
click at [276, 113] on div "Lightbox" at bounding box center [208, 92] width 416 height 185
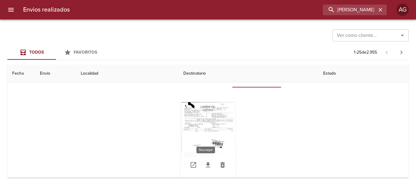
click at [206, 163] on icon "Tabla de envíos del cliente" at bounding box center [208, 164] width 4 height 5
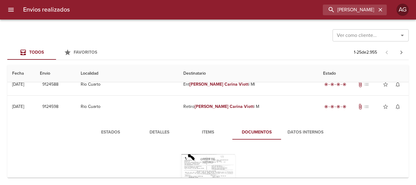
scroll to position [0, 0]
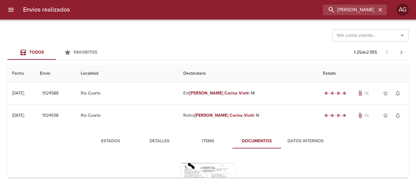
click at [160, 147] on button "Detalles" at bounding box center [159, 141] width 49 height 15
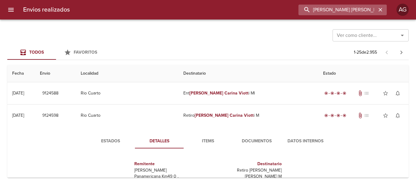
click at [363, 8] on input "Marcela Carina Viott" at bounding box center [337, 10] width 78 height 11
click at [363, 8] on input "9124598" at bounding box center [337, 10] width 78 height 11
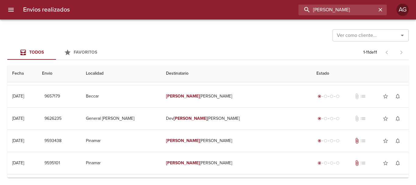
scroll to position [91, 0]
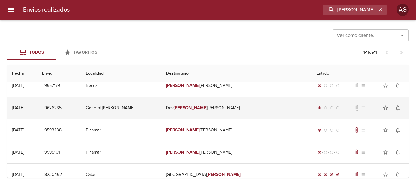
click at [184, 111] on td "Dev Galmarini Sebastian" at bounding box center [236, 108] width 150 height 22
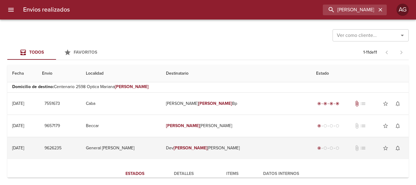
scroll to position [61, 0]
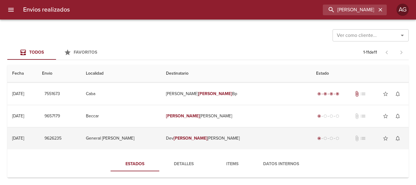
click at [197, 142] on td "Dev Galmarini Sebastian" at bounding box center [236, 138] width 150 height 22
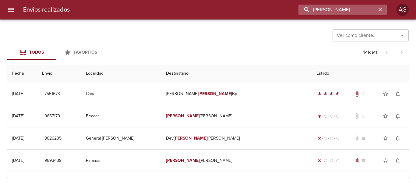
click at [343, 7] on input "galmarini" at bounding box center [337, 10] width 78 height 11
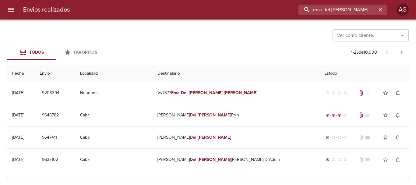
scroll to position [0, 0]
click at [357, 14] on input "ema del carmen paredes" at bounding box center [337, 10] width 78 height 11
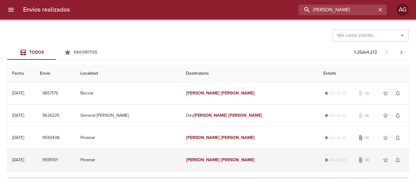
scroll to position [30, 0]
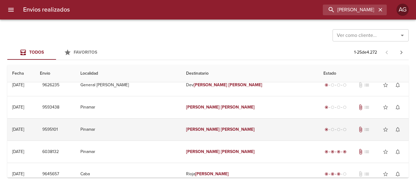
click at [202, 135] on td "Galmarini Sebastian" at bounding box center [250, 129] width 138 height 22
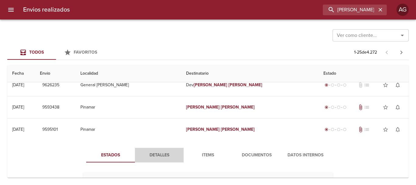
click at [159, 153] on span "Detalles" at bounding box center [159, 155] width 41 height 8
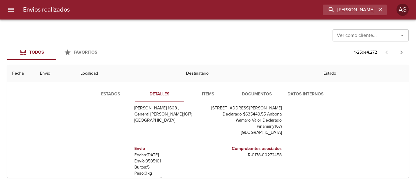
scroll to position [0, 0]
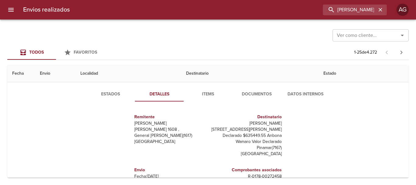
click at [103, 91] on span "Estados" at bounding box center [110, 94] width 41 height 8
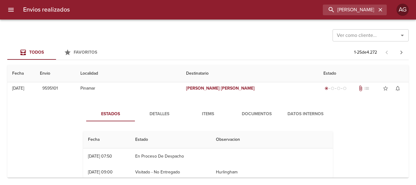
scroll to position [61, 0]
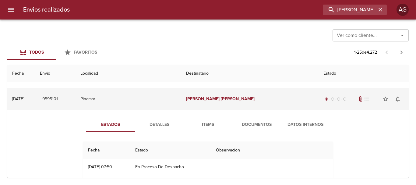
click at [207, 105] on td "Galmarini Sebastian" at bounding box center [250, 99] width 138 height 22
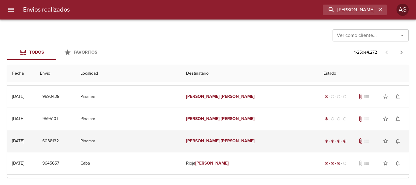
scroll to position [30, 0]
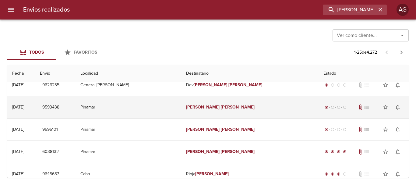
click at [208, 112] on td "Galmarini Sebastian" at bounding box center [250, 107] width 138 height 22
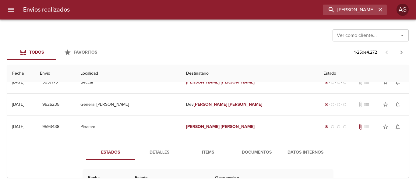
scroll to position [0, 0]
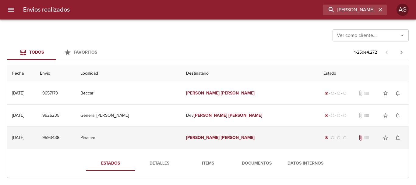
click at [185, 141] on td "Galmarini Sebastian" at bounding box center [250, 138] width 138 height 22
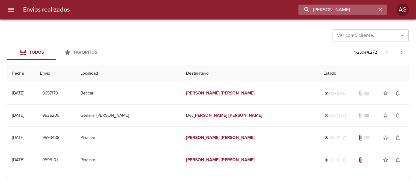
click at [366, 12] on input "sebastian galmarini" at bounding box center [337, 10] width 78 height 11
paste input "9614520"
type input "9614520"
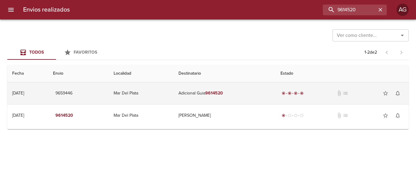
click at [197, 92] on td "Adicional Guia 9614520" at bounding box center [225, 93] width 102 height 22
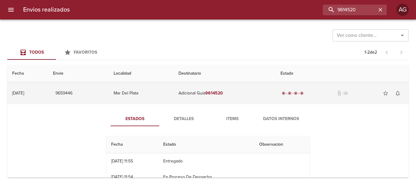
click at [192, 93] on td "Adicional Guia 9614520" at bounding box center [225, 93] width 102 height 22
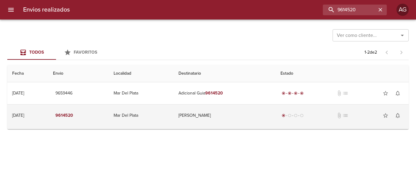
click at [216, 123] on td "Daiana Macarena Gómez" at bounding box center [225, 115] width 102 height 22
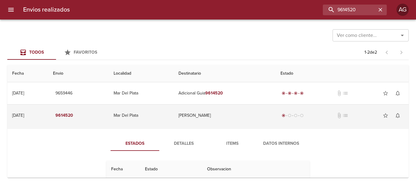
click at [203, 121] on td "Daiana Macarena Gómez" at bounding box center [225, 115] width 102 height 22
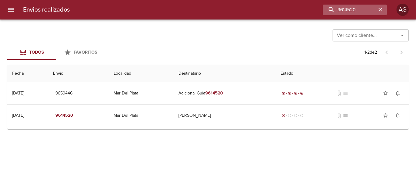
click at [380, 11] on icon "button" at bounding box center [380, 10] width 6 height 6
